Goal: Task Accomplishment & Management: Use online tool/utility

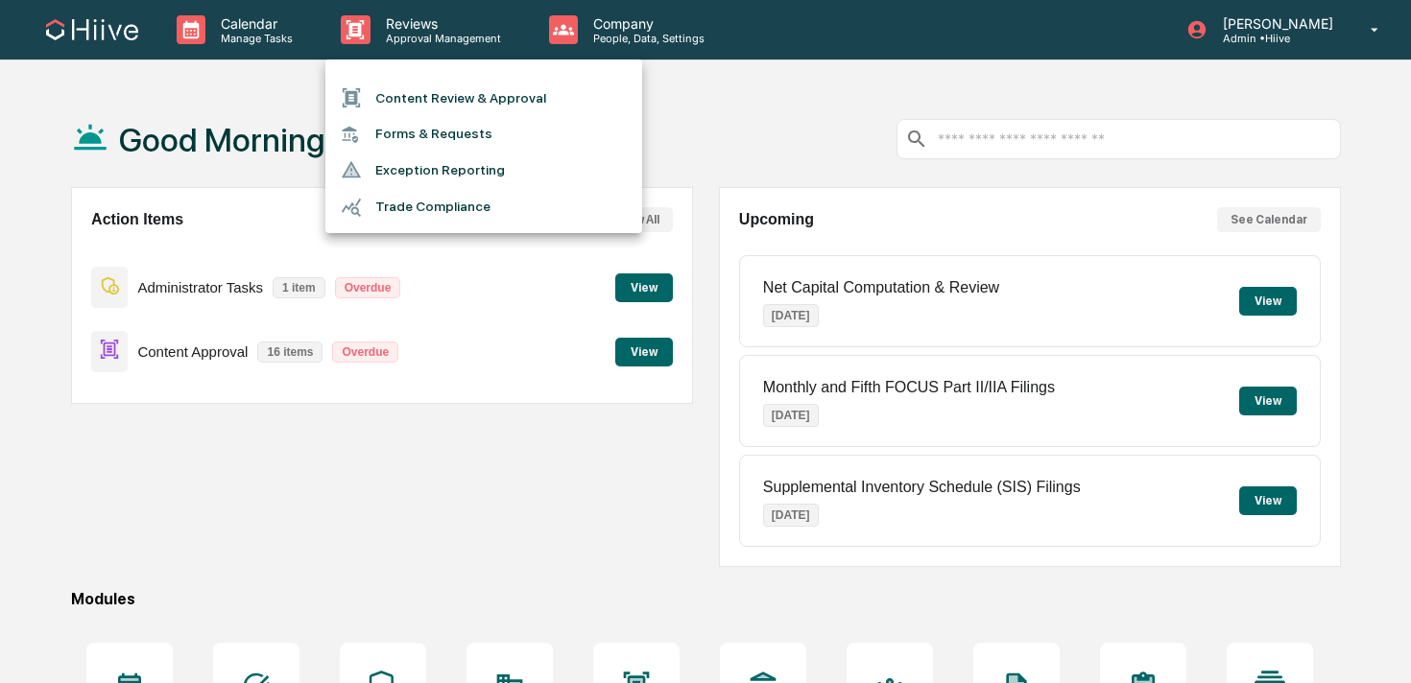
click at [379, 108] on li "Content Review & Approval" at bounding box center [483, 98] width 317 height 36
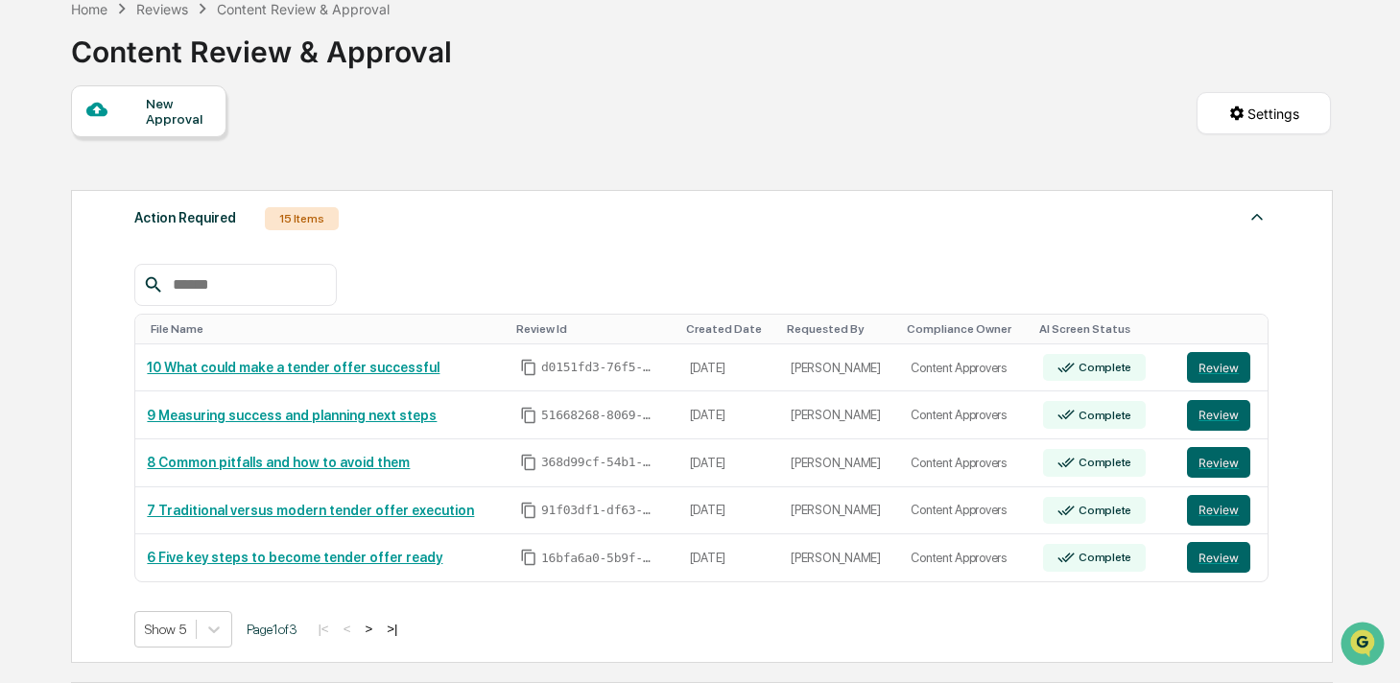
scroll to position [131, 0]
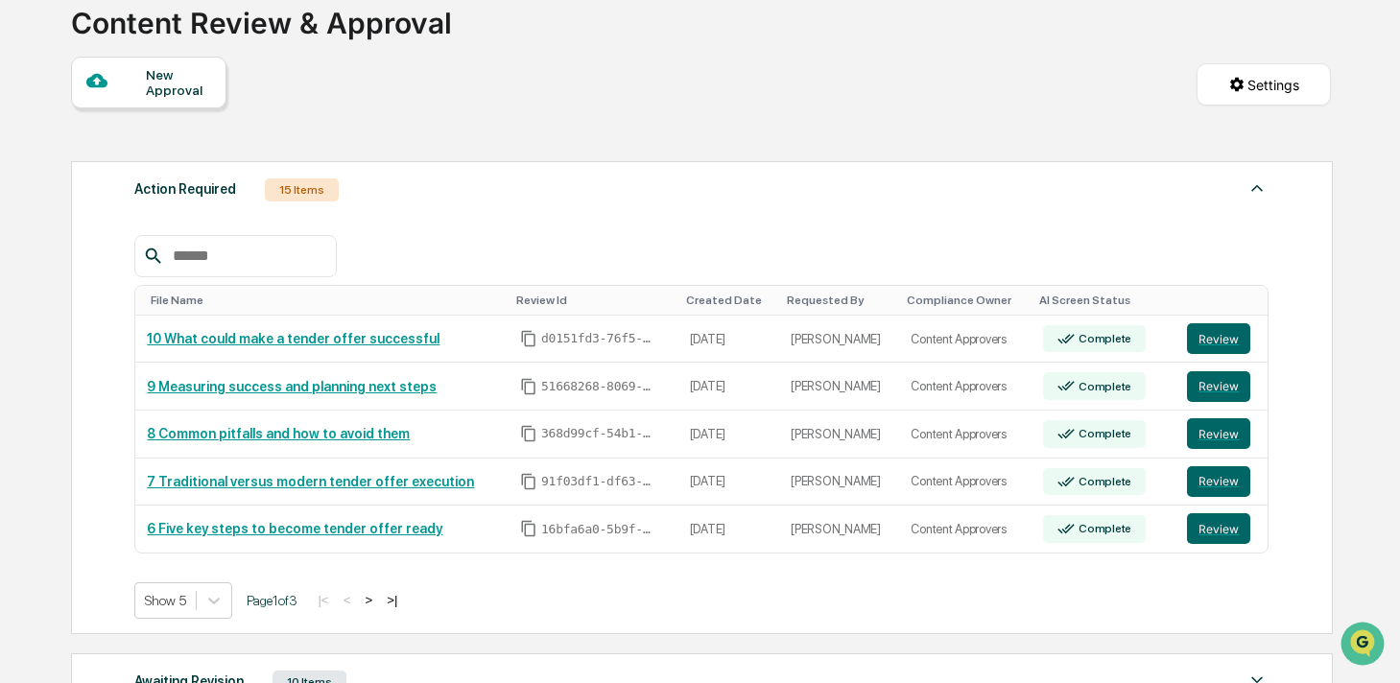
click at [378, 600] on button ">" at bounding box center [368, 600] width 19 height 16
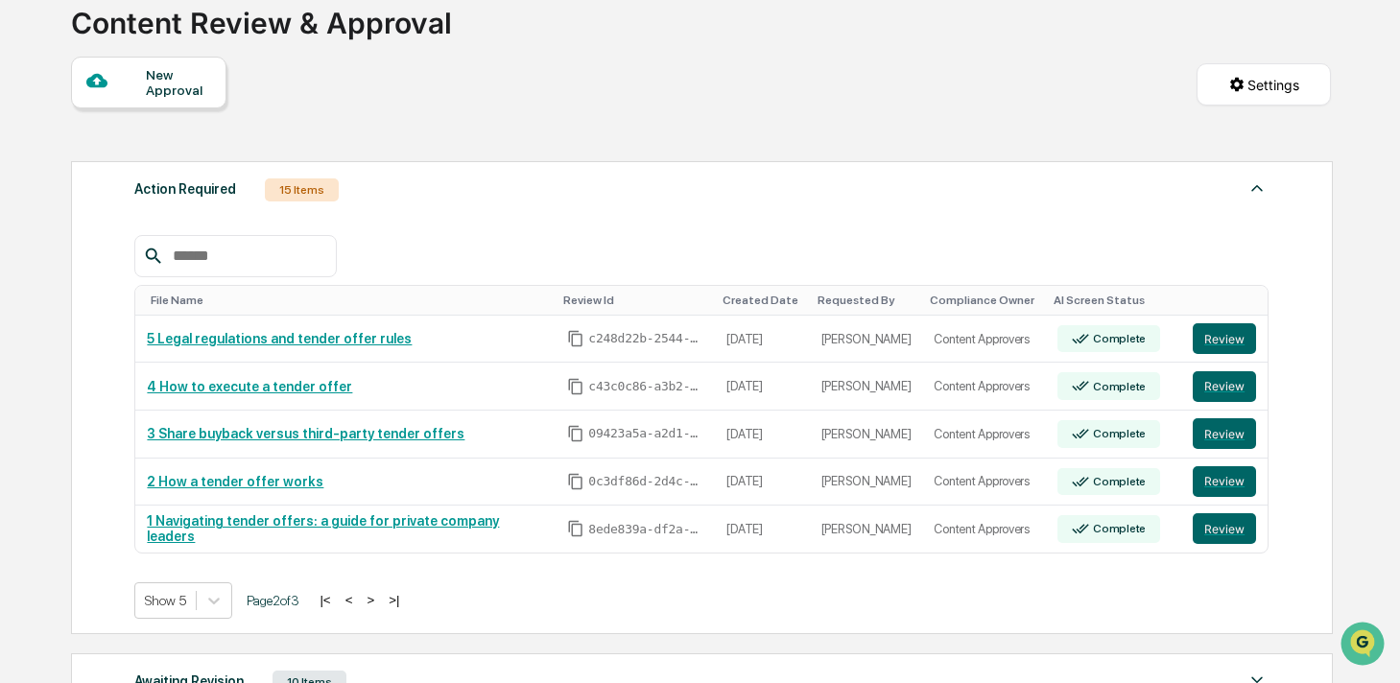
click at [380, 600] on button ">" at bounding box center [370, 600] width 19 height 16
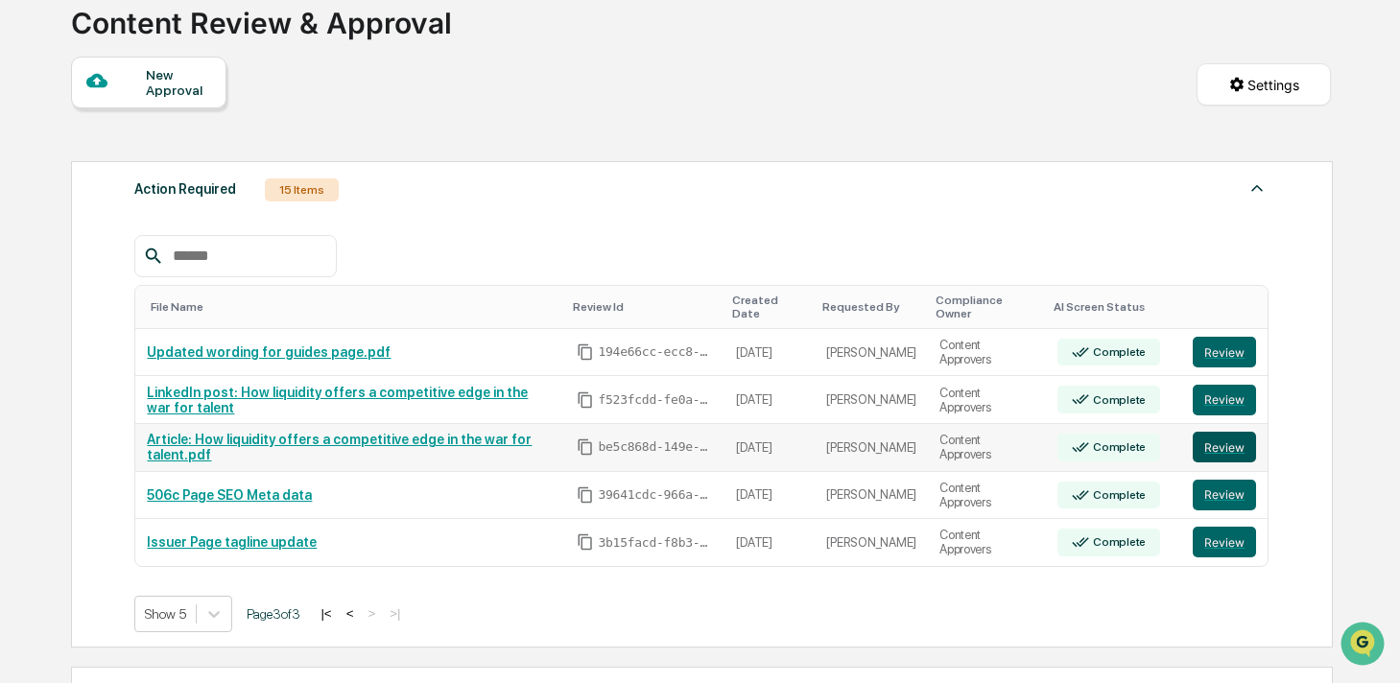
click at [1230, 451] on button "Review" at bounding box center [1224, 447] width 63 height 31
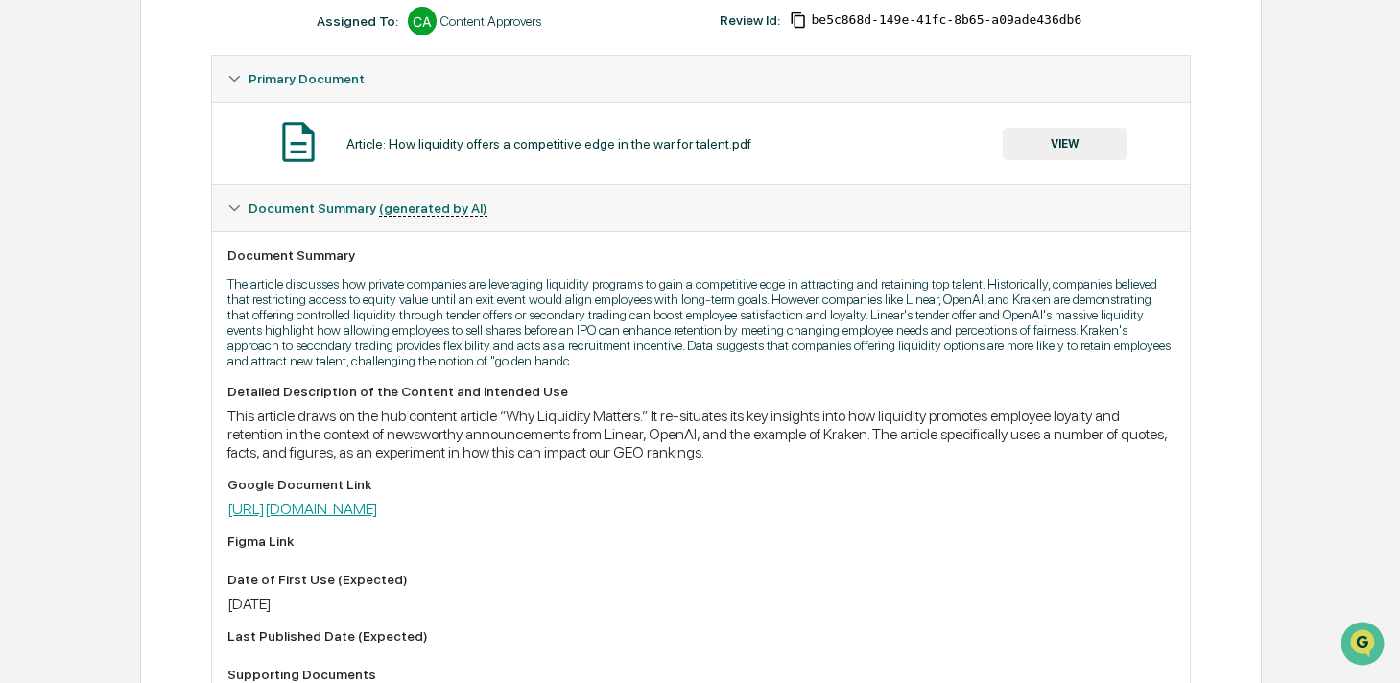
click at [378, 518] on link "[URL][DOMAIN_NAME]" at bounding box center [302, 509] width 151 height 18
